Goal: Information Seeking & Learning: Learn about a topic

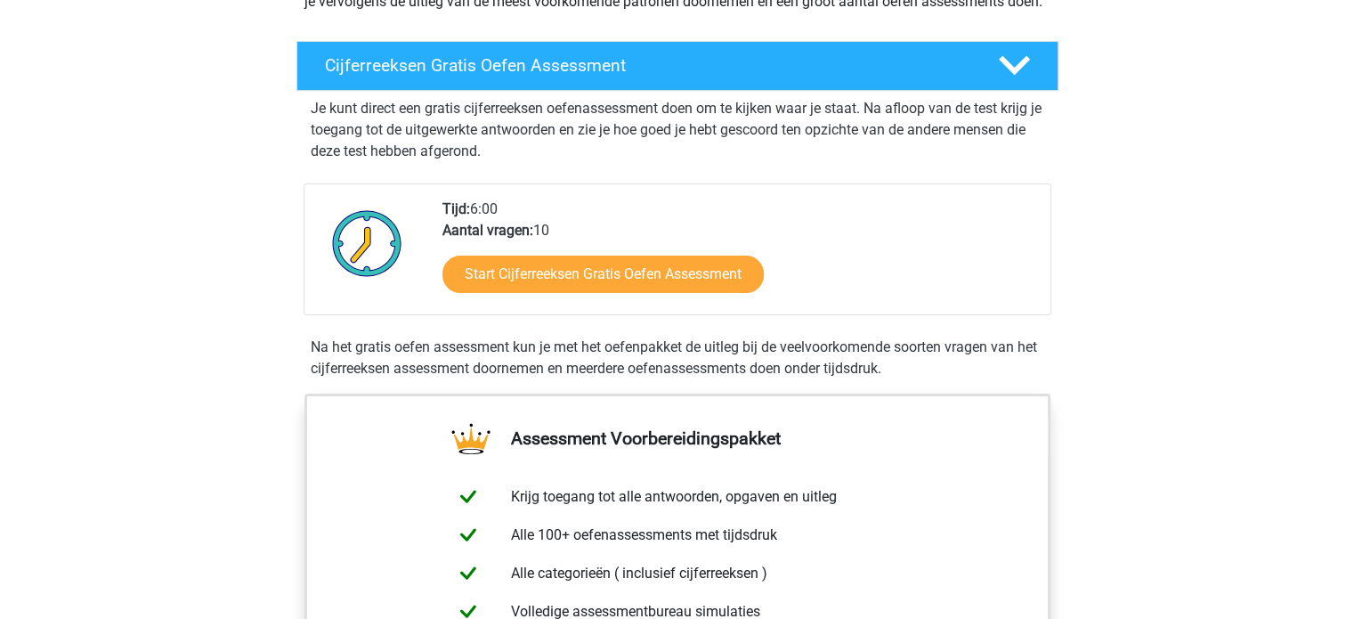
scroll to position [285, 0]
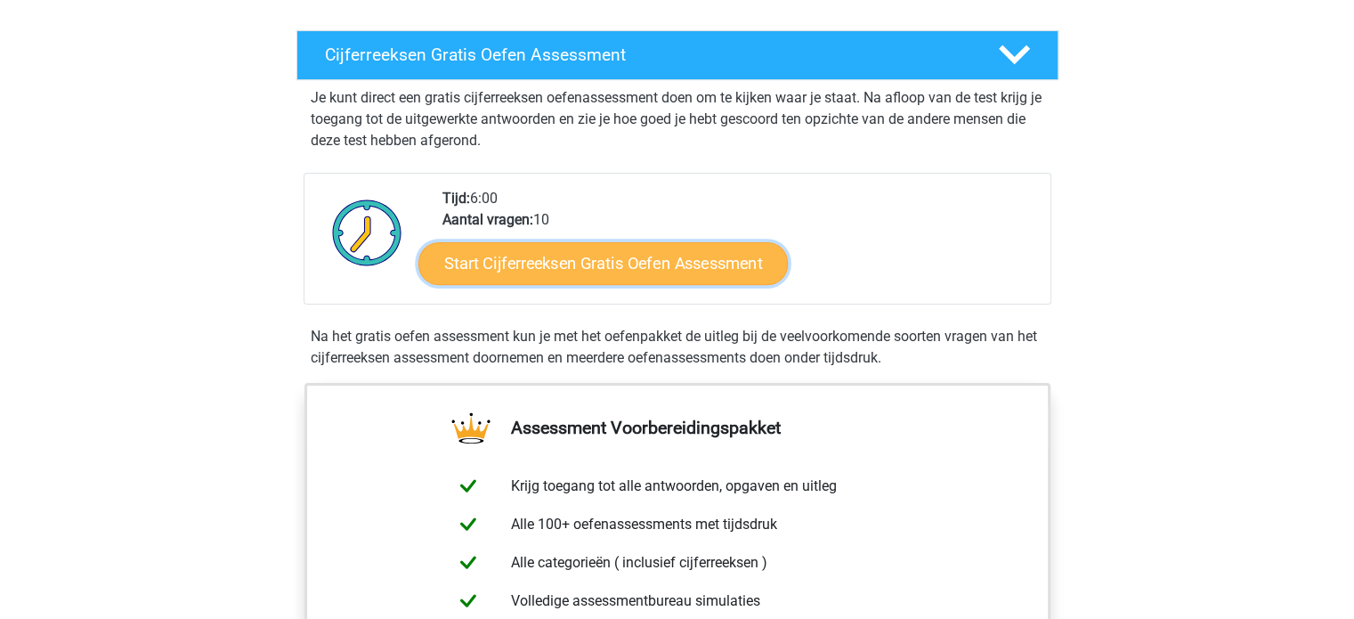
click at [598, 284] on link "Start Cijferreeksen Gratis Oefen Assessment" at bounding box center [602, 262] width 369 height 43
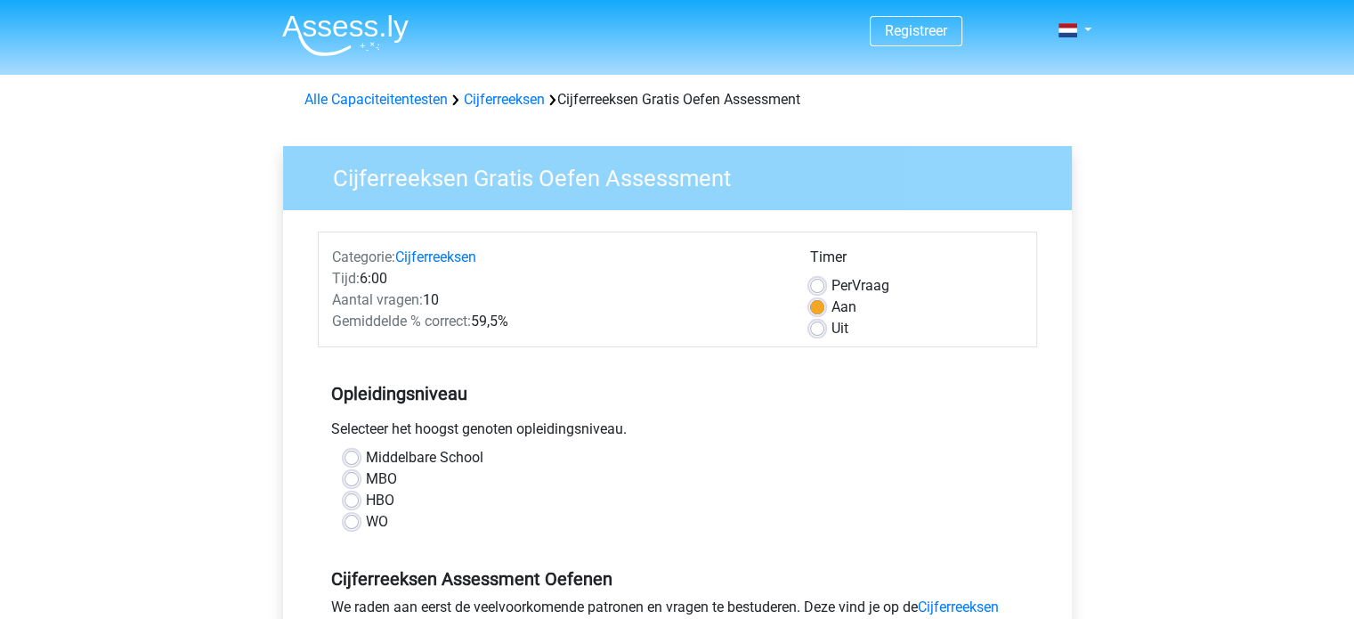
click at [366, 522] on label "WO" at bounding box center [377, 521] width 22 height 21
click at [349, 522] on input "WO" at bounding box center [351, 520] width 14 height 18
radio input "true"
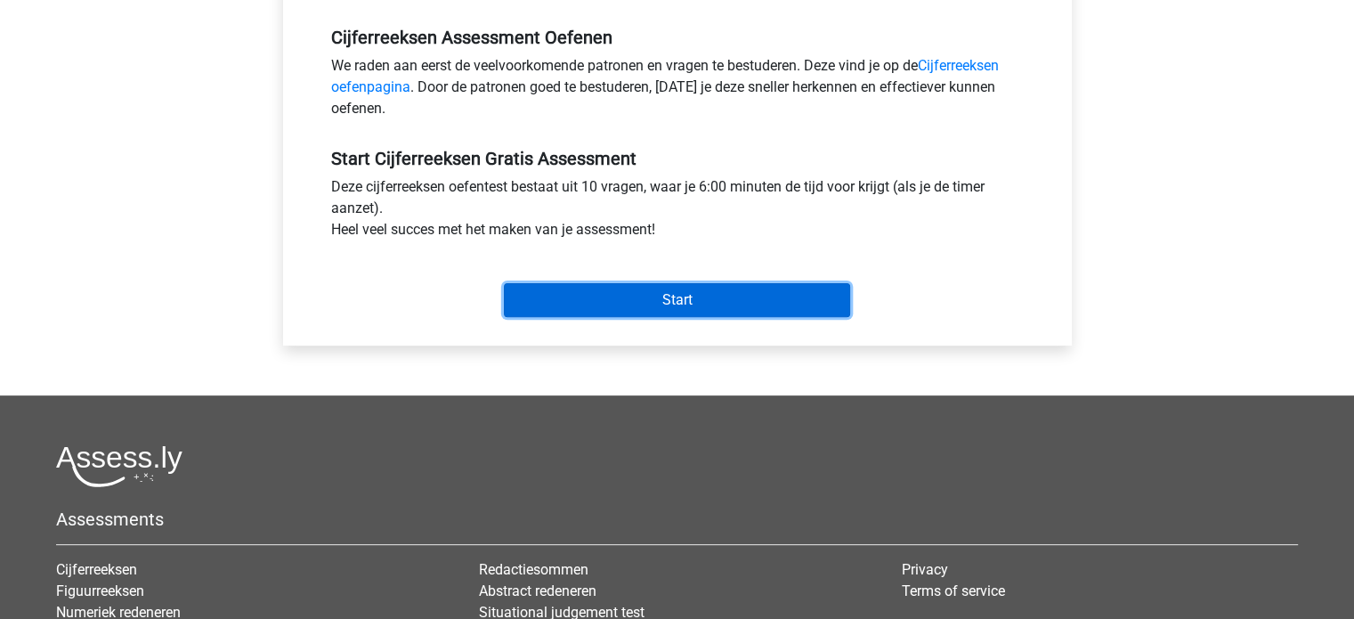
click at [705, 296] on input "Start" at bounding box center [677, 300] width 346 height 34
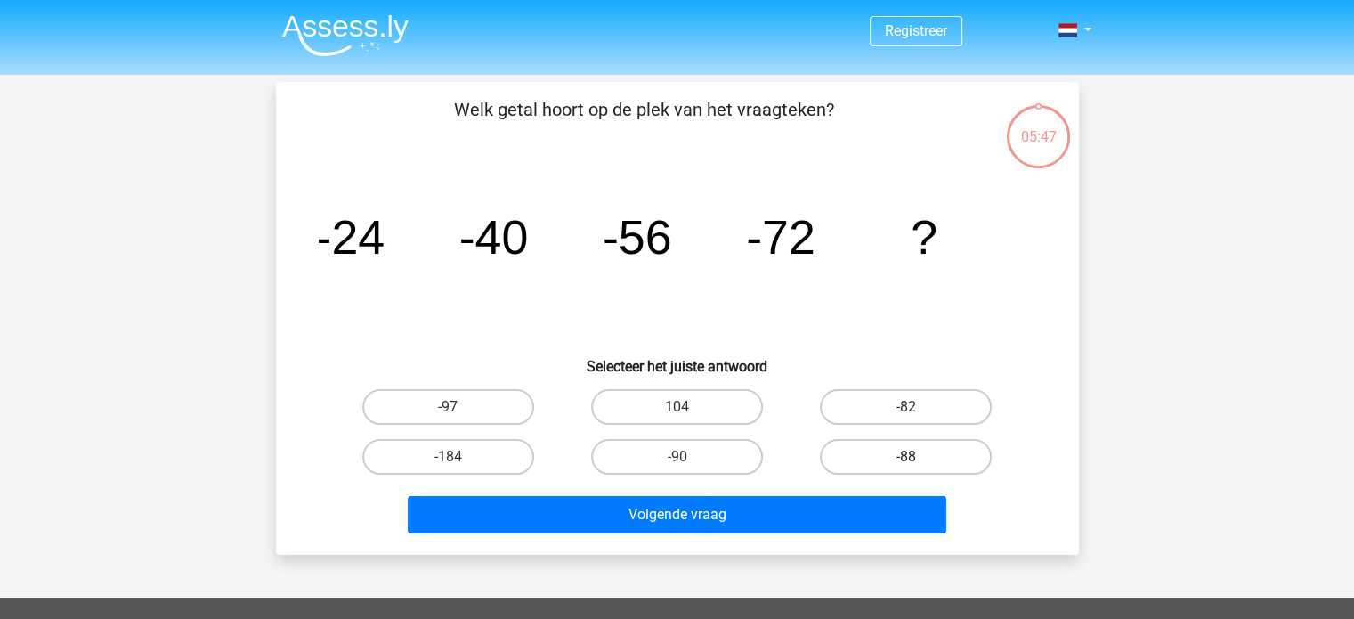
click at [884, 443] on label "-88" at bounding box center [906, 457] width 172 height 36
click at [906, 457] on input "-88" at bounding box center [912, 463] width 12 height 12
radio input "true"
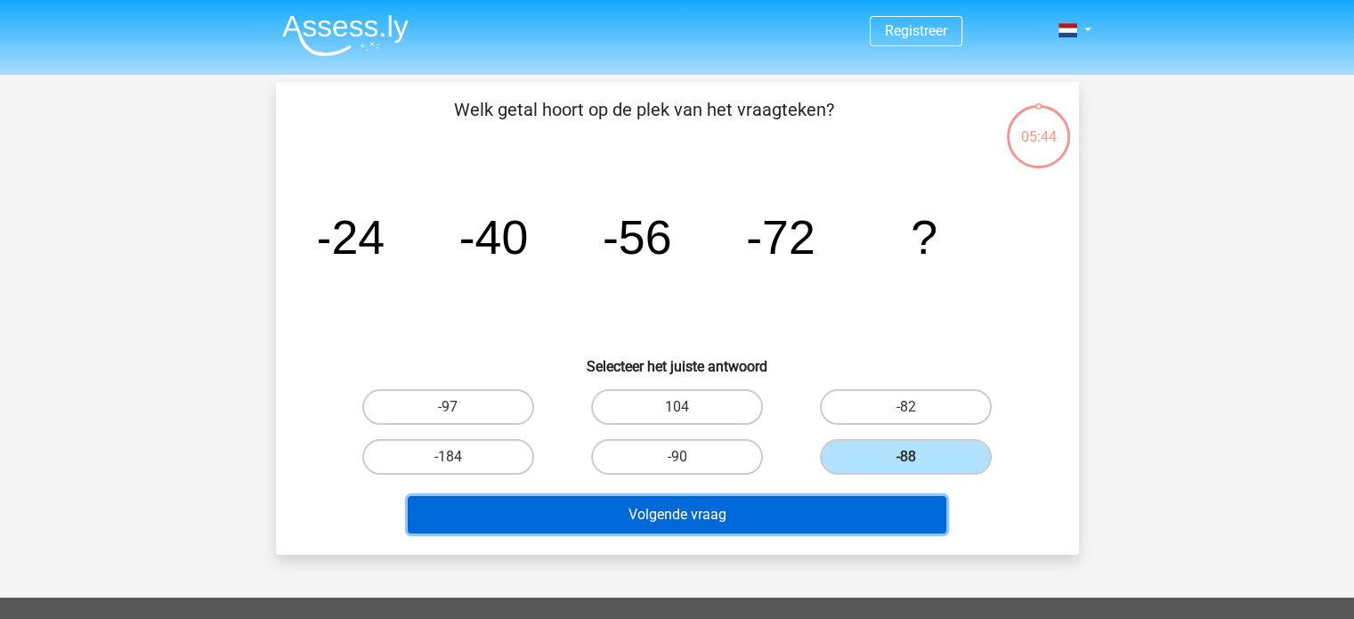
click at [759, 504] on button "Volgende vraag" at bounding box center [677, 514] width 538 height 37
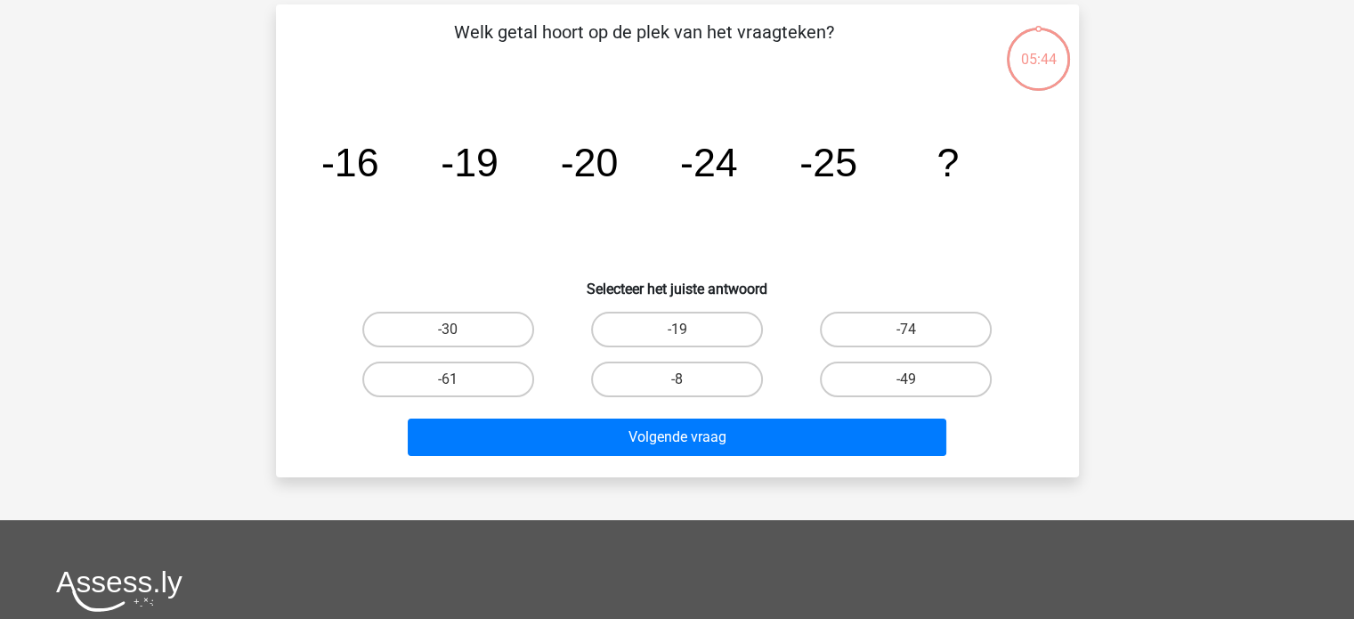
scroll to position [82, 0]
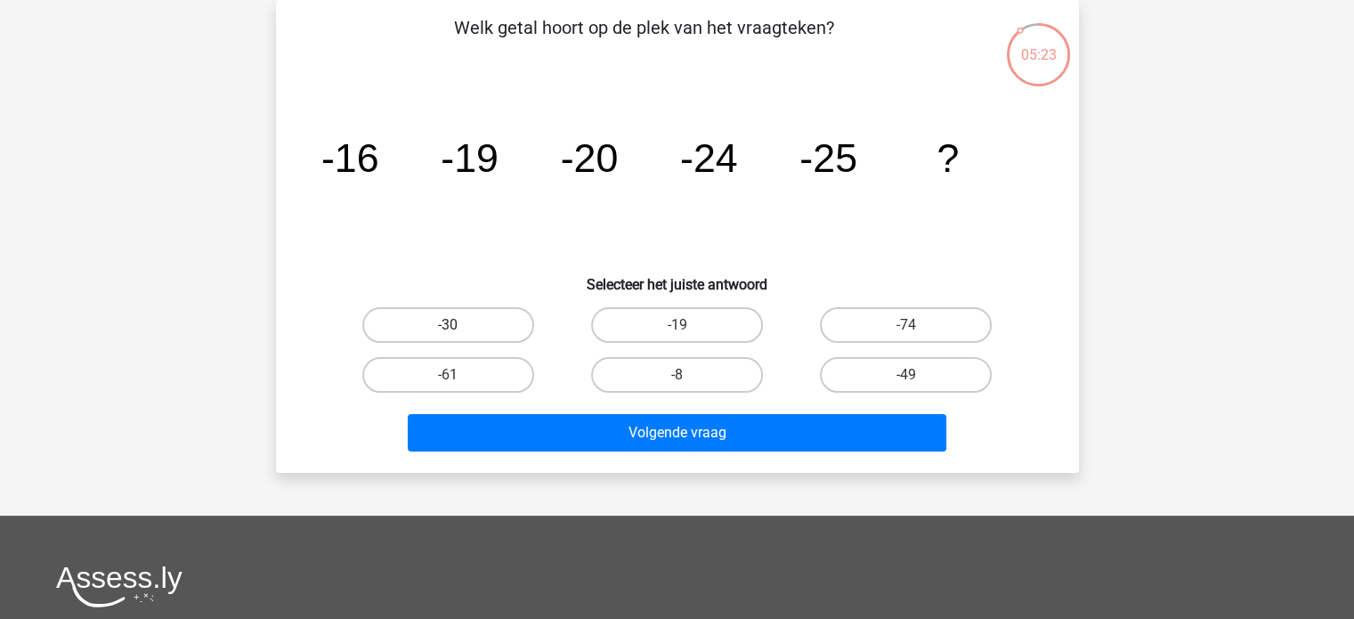
click at [507, 323] on label "-30" at bounding box center [448, 325] width 172 height 36
click at [459, 325] on input "-30" at bounding box center [454, 331] width 12 height 12
radio input "true"
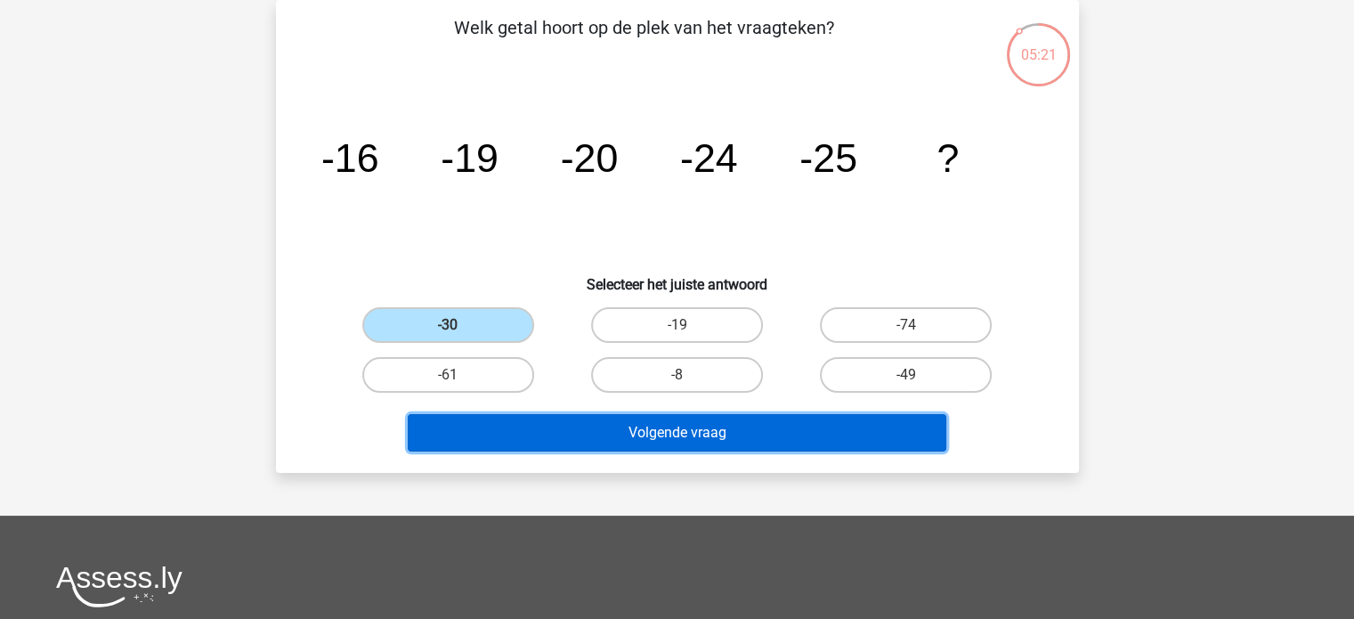
click at [613, 414] on button "Volgende vraag" at bounding box center [677, 432] width 538 height 37
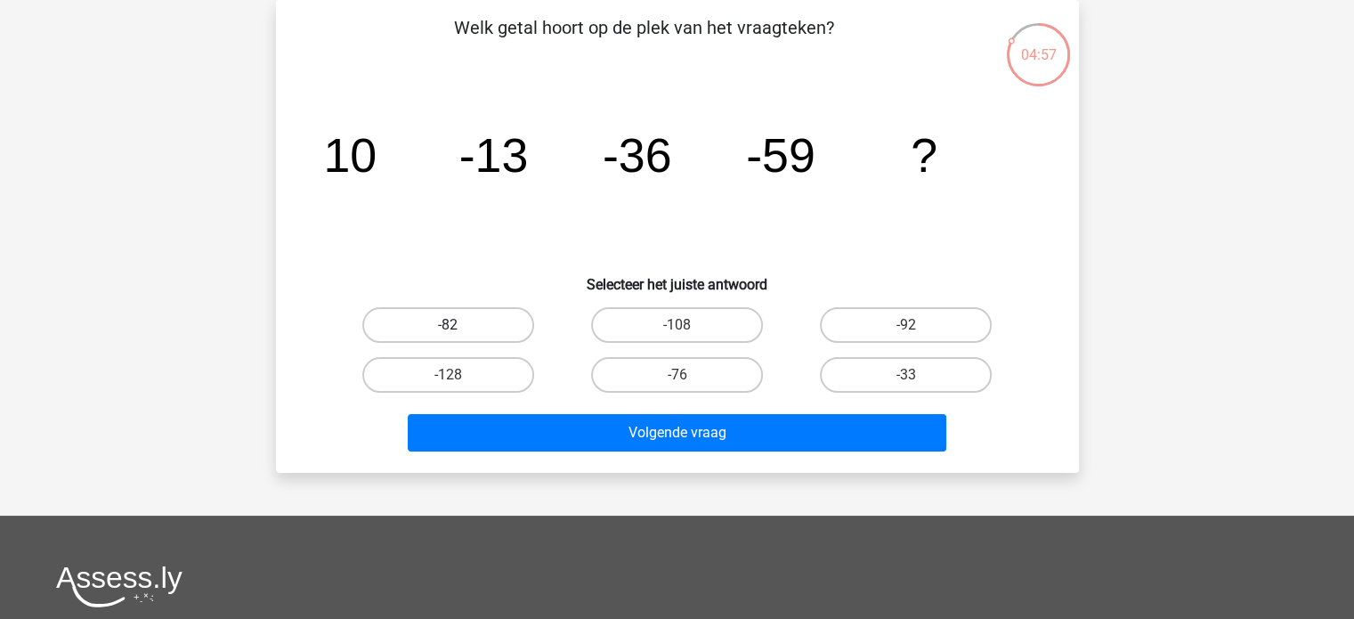
click at [470, 320] on label "-82" at bounding box center [448, 325] width 172 height 36
click at [459, 325] on input "-82" at bounding box center [454, 331] width 12 height 12
radio input "true"
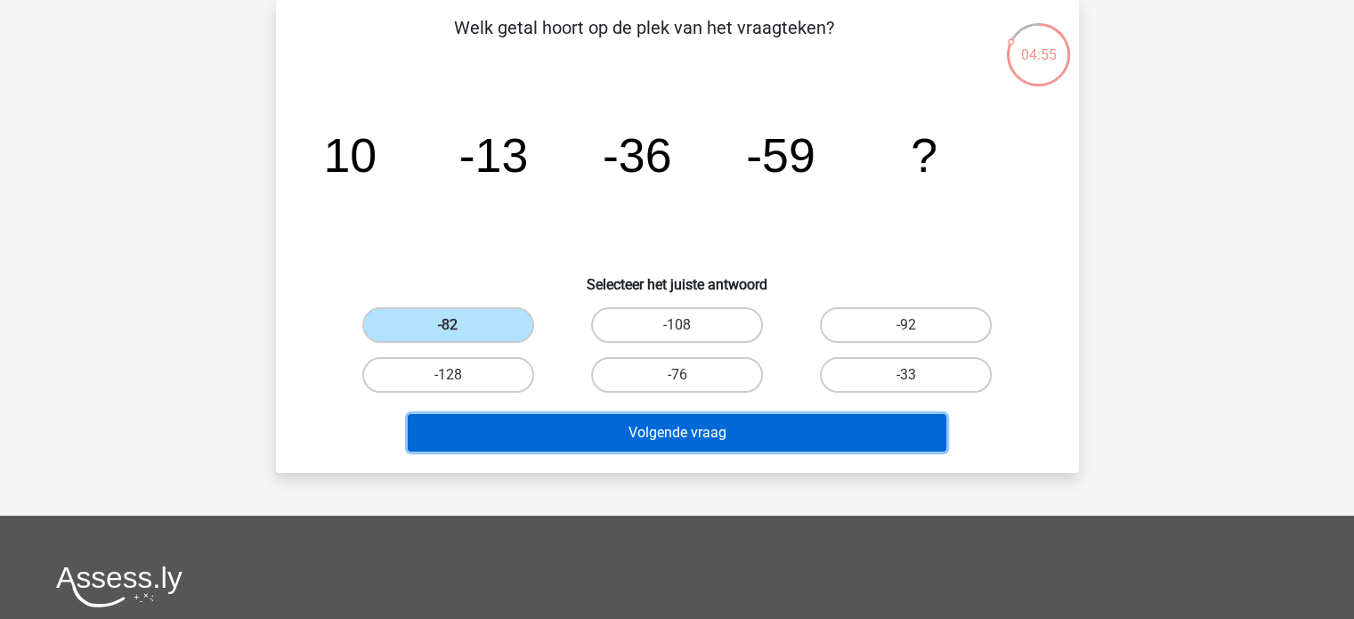
click at [638, 420] on button "Volgende vraag" at bounding box center [677, 432] width 538 height 37
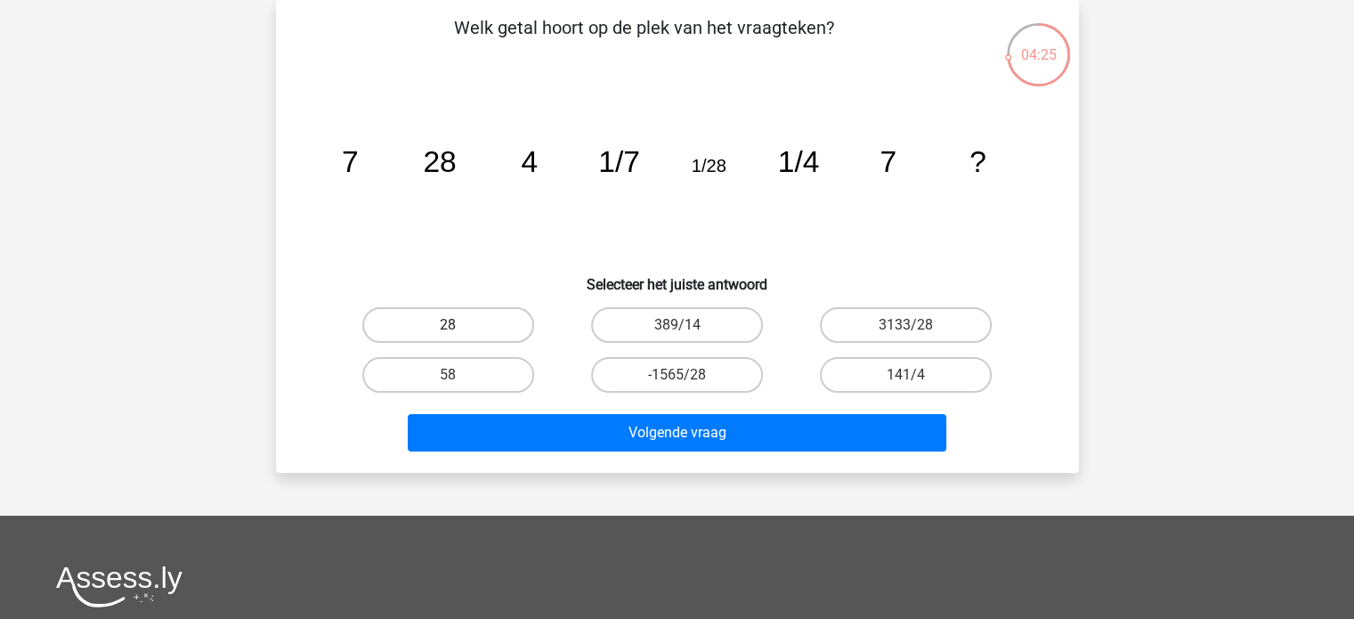
click at [435, 319] on label "28" at bounding box center [448, 325] width 172 height 36
click at [448, 325] on input "28" at bounding box center [454, 331] width 12 height 12
radio input "true"
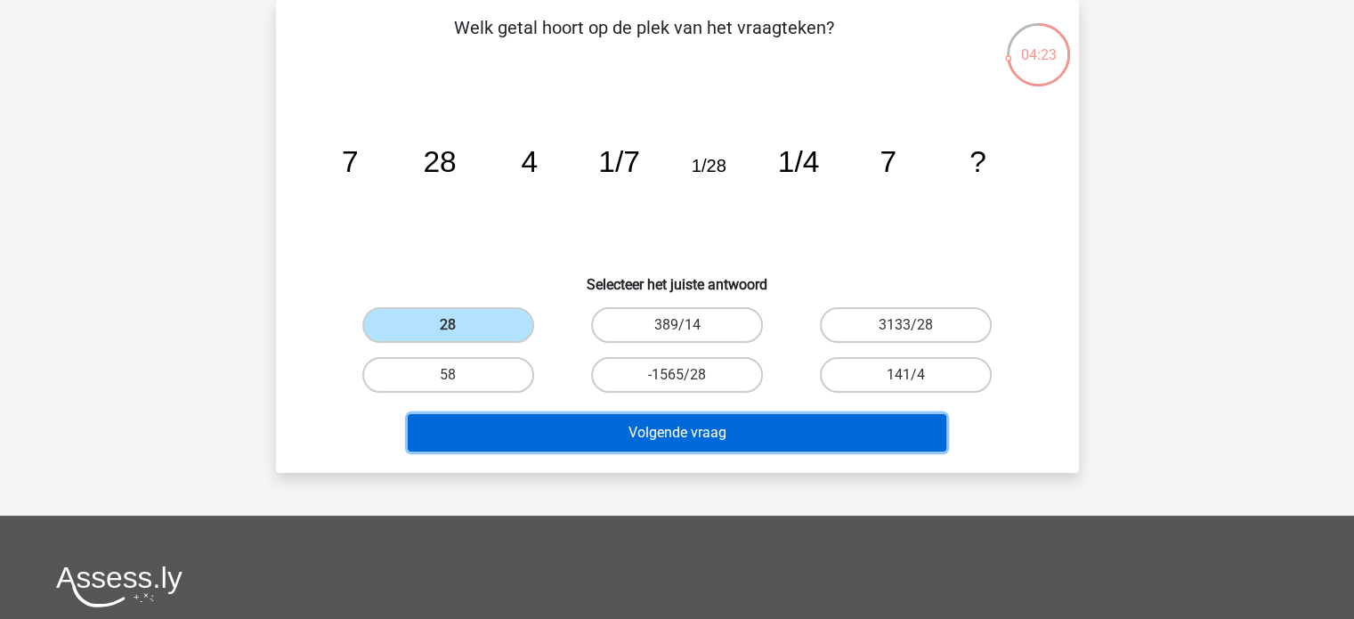
click at [623, 416] on button "Volgende vraag" at bounding box center [677, 432] width 538 height 37
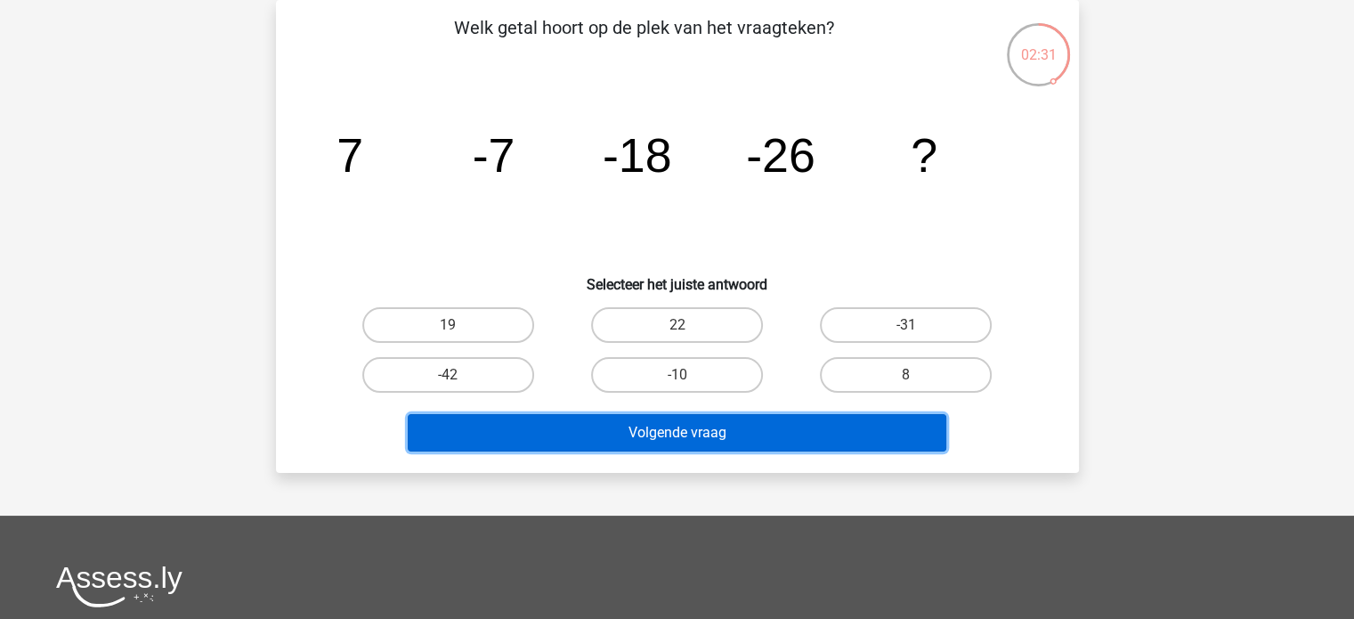
click at [705, 422] on button "Volgende vraag" at bounding box center [677, 432] width 538 height 37
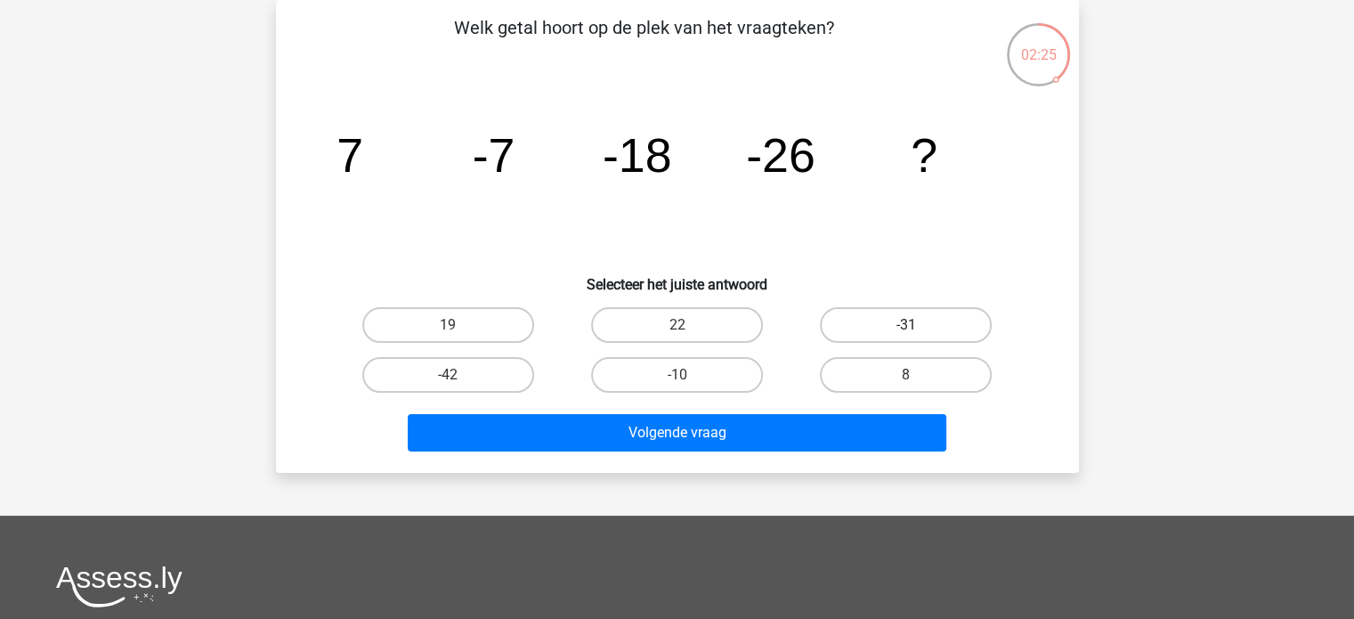
click at [858, 323] on label "-31" at bounding box center [906, 325] width 172 height 36
click at [906, 325] on input "-31" at bounding box center [912, 331] width 12 height 12
radio input "true"
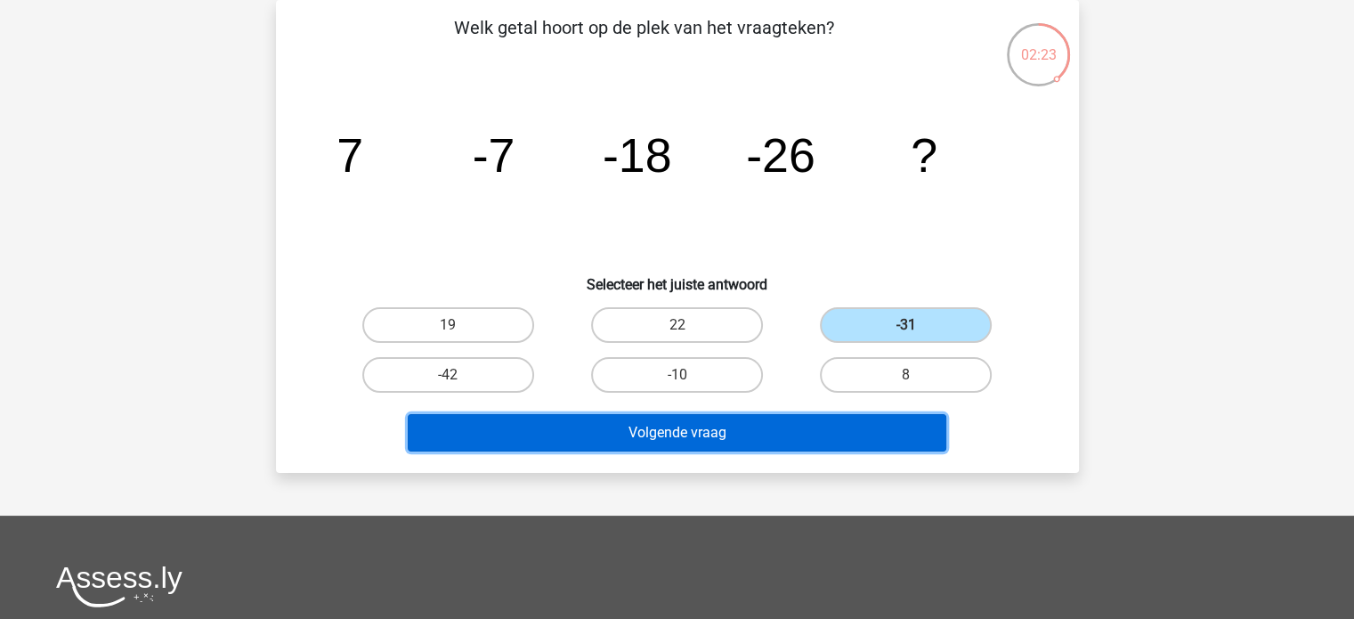
click at [708, 425] on button "Volgende vraag" at bounding box center [677, 432] width 538 height 37
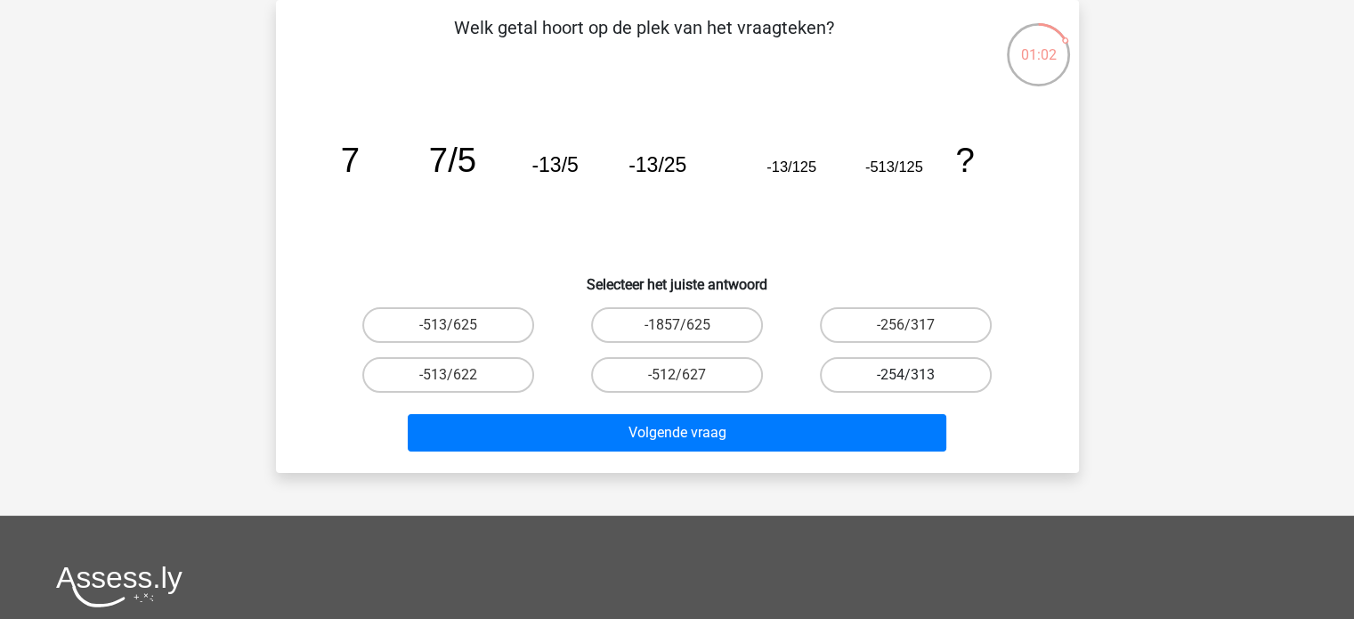
click at [878, 370] on label "-254/313" at bounding box center [906, 375] width 172 height 36
click at [906, 375] on input "-254/313" at bounding box center [912, 381] width 12 height 12
radio input "true"
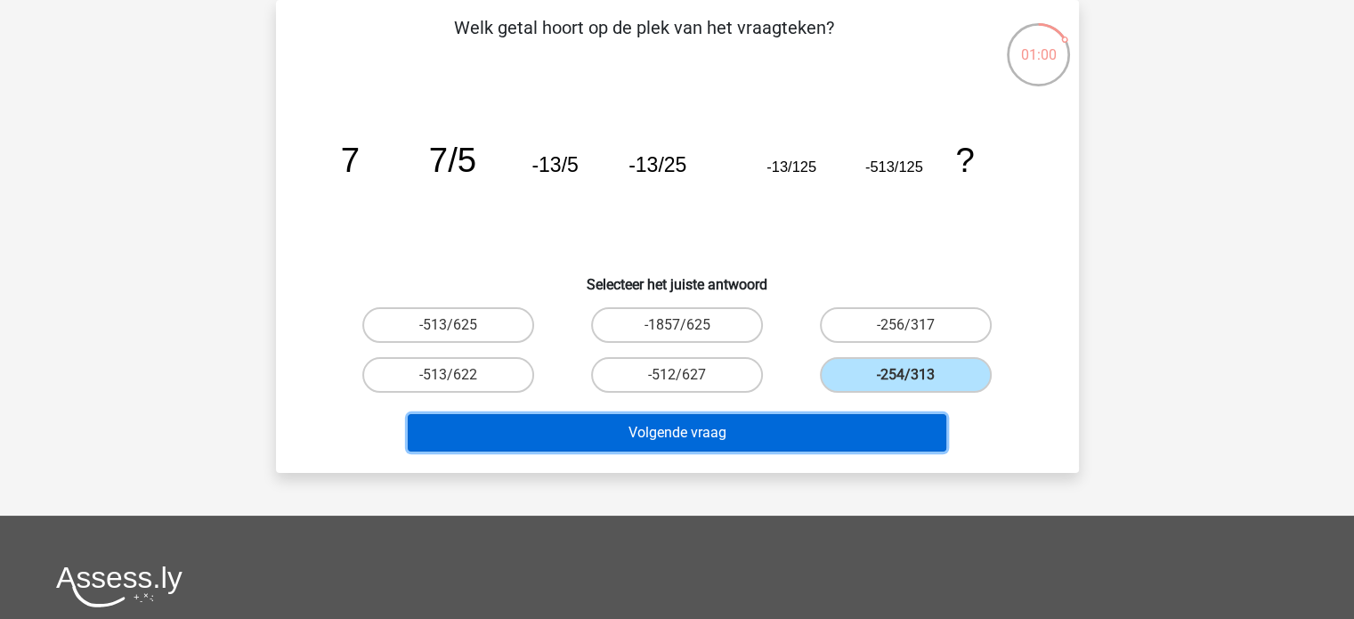
click at [695, 423] on button "Volgende vraag" at bounding box center [677, 432] width 538 height 37
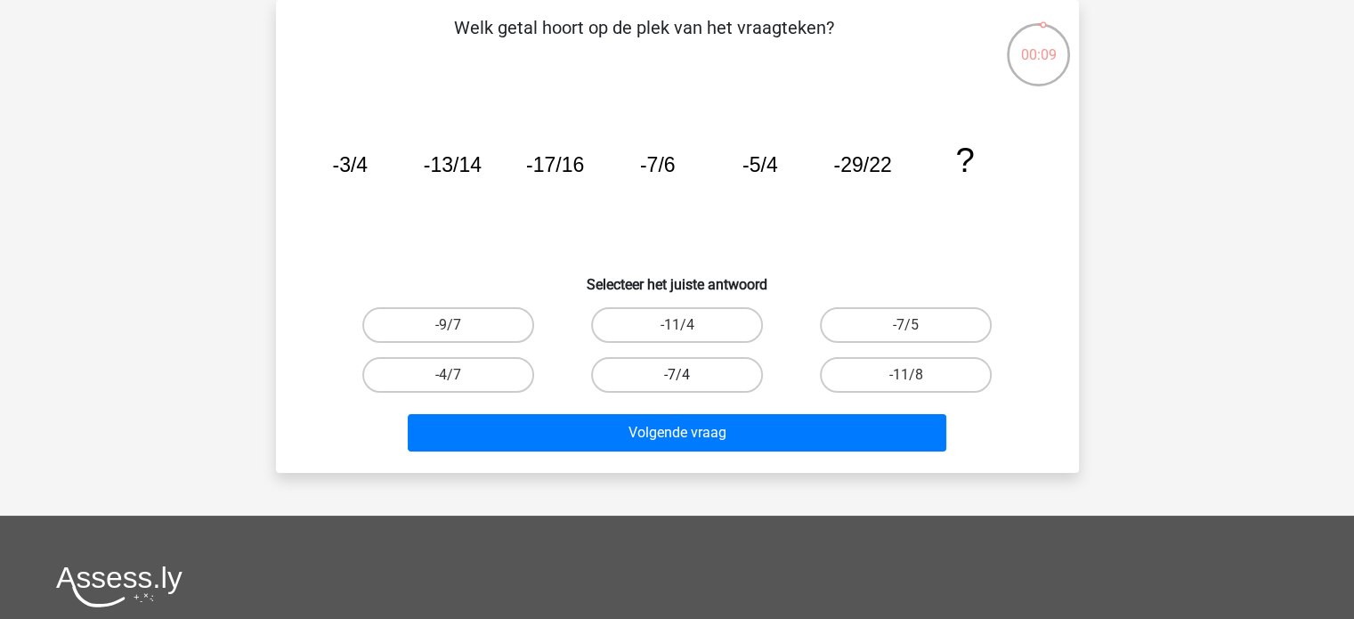
click at [700, 362] on label "-7/4" at bounding box center [677, 375] width 172 height 36
click at [688, 375] on input "-7/4" at bounding box center [682, 381] width 12 height 12
radio input "true"
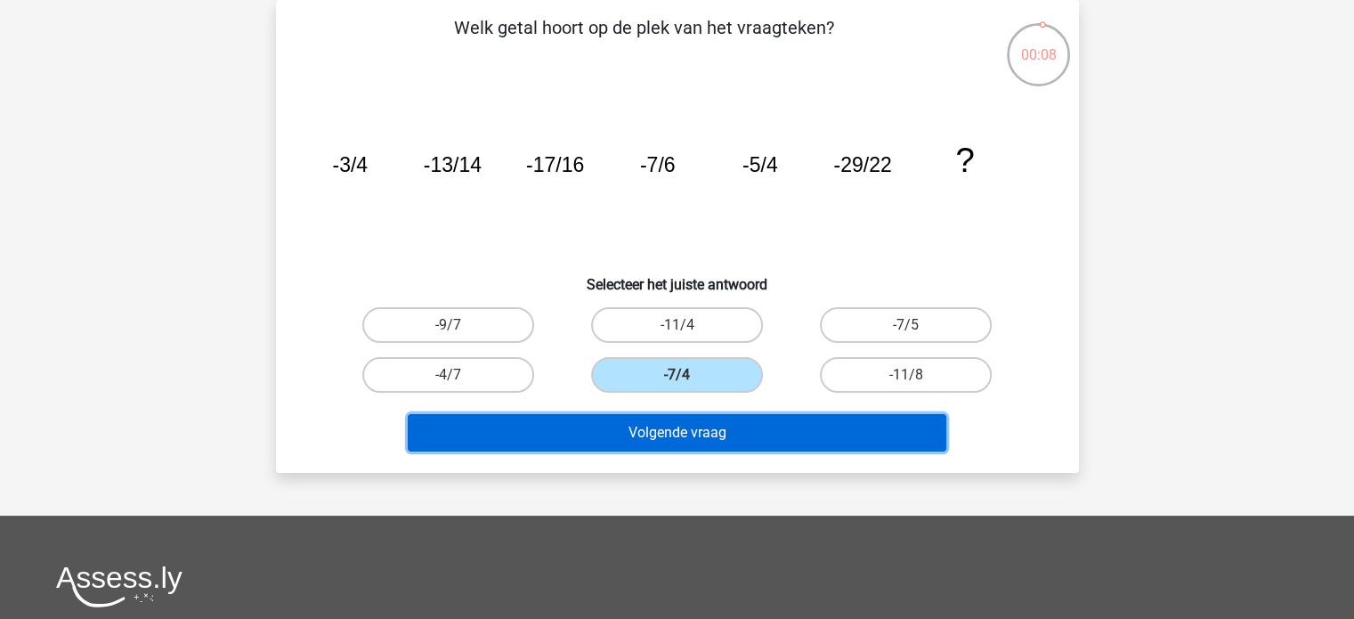
click at [676, 420] on button "Volgende vraag" at bounding box center [677, 432] width 538 height 37
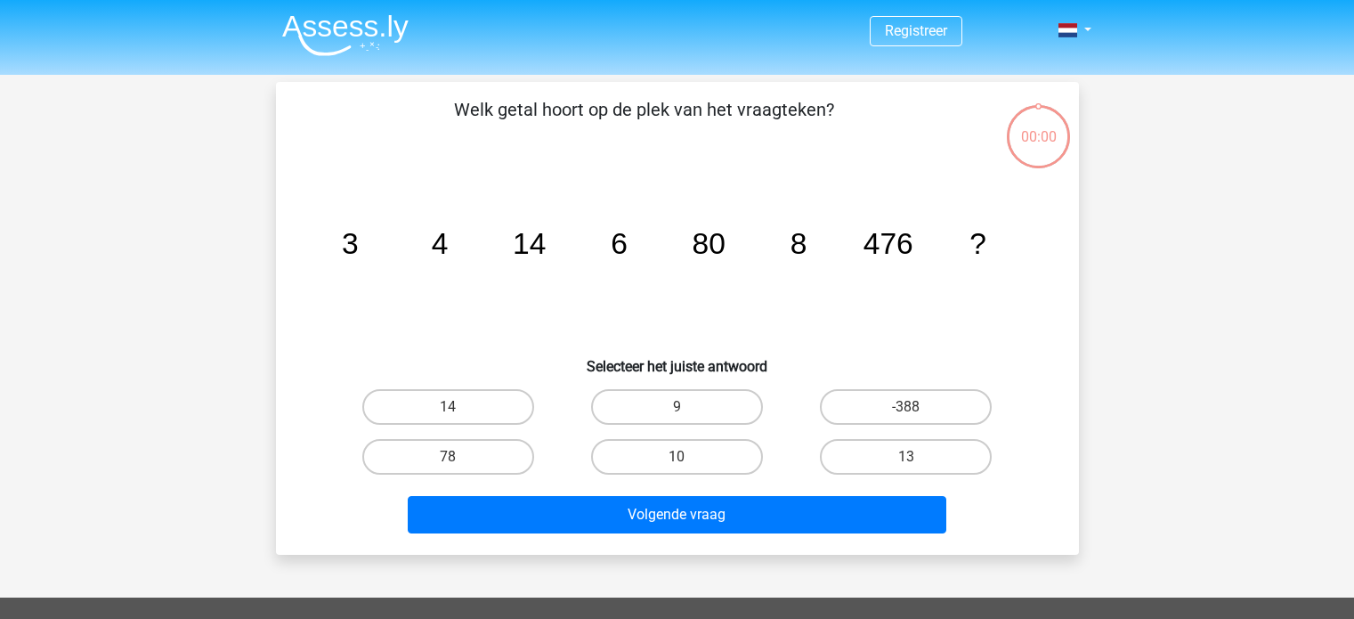
scroll to position [82, 0]
